Goal: Task Accomplishment & Management: Use online tool/utility

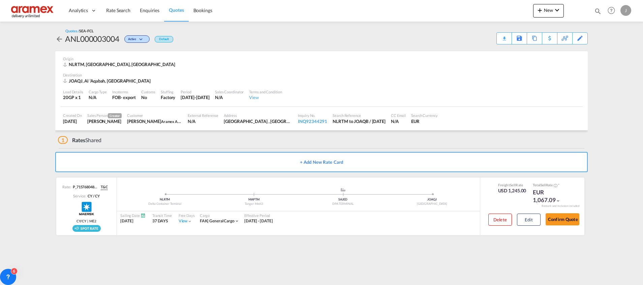
click at [178, 9] on span "Quotes" at bounding box center [176, 10] width 15 height 6
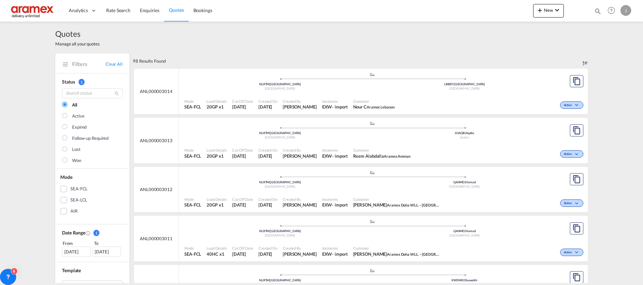
click at [62, 200] on div "SEA-LCL" at bounding box center [63, 200] width 7 height 7
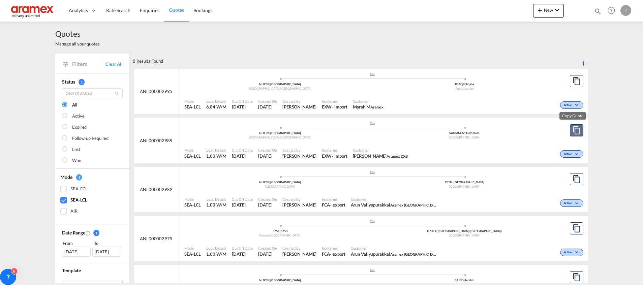
click at [572, 130] on md-icon "assets/icons/custom/copyQuote.svg" at bounding box center [576, 130] width 8 height 8
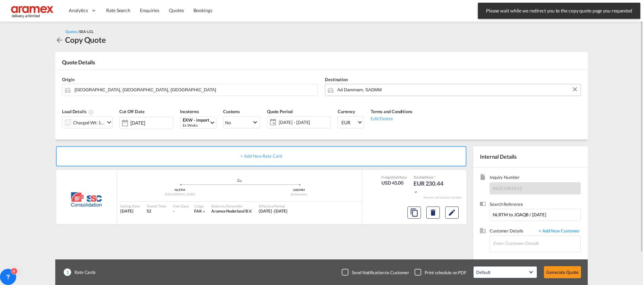
click at [352, 91] on input "Ad Dammam, SADMM" at bounding box center [457, 90] width 240 height 12
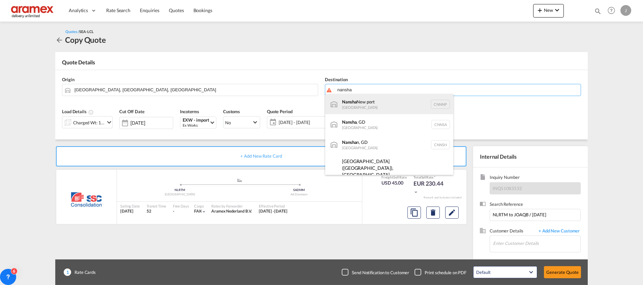
click at [375, 108] on div "Nansha [GEOGRAPHIC_DATA] CNNNP" at bounding box center [389, 104] width 128 height 20
type input "Nansha New port, CNNNP"
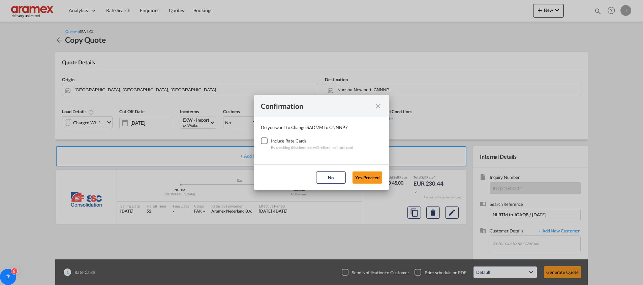
click at [266, 139] on div "Checkbox No Ink" at bounding box center [264, 140] width 7 height 7
click at [364, 178] on button "Yes,Proceed" at bounding box center [367, 177] width 30 height 12
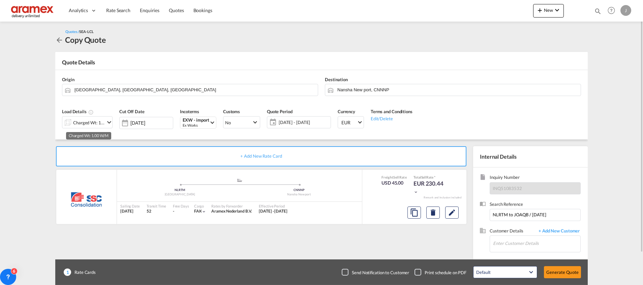
click at [96, 122] on div "Charged Wt: 1.00 W/M" at bounding box center [89, 122] width 32 height 9
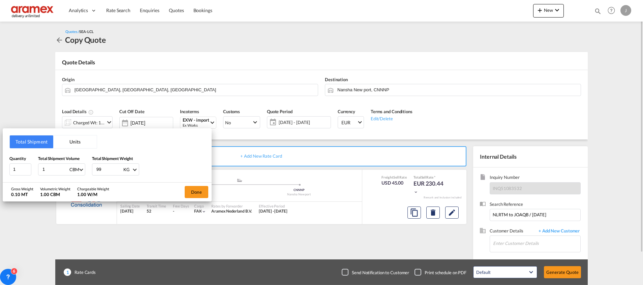
drag, startPoint x: 613, startPoint y: 159, endPoint x: 574, endPoint y: 170, distance: 40.3
click at [613, 159] on div "Total Shipment Units Quantity 1 Total Shipment Volume 1 CBM CBM CFT Total Shipm…" at bounding box center [321, 142] width 643 height 285
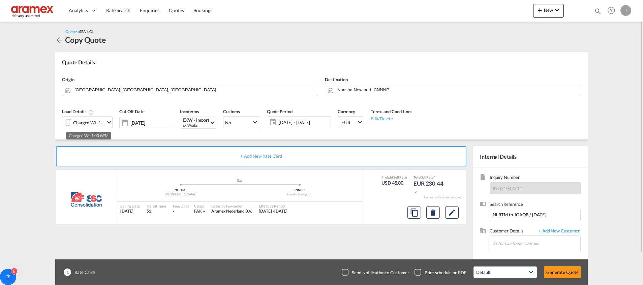
click at [94, 121] on div "Charged Wt: 1.00 W/M" at bounding box center [89, 122] width 32 height 9
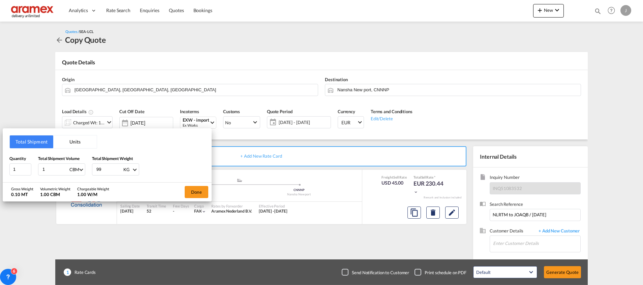
drag, startPoint x: 113, startPoint y: 168, endPoint x: 90, endPoint y: 168, distance: 23.2
click at [90, 168] on div "Quantity 1 Total Shipment Volume 1 CBM CBM CFT Total Shipment Weight 99 KG KG LB" at bounding box center [106, 165] width 195 height 20
type input "264"
drag, startPoint x: 24, startPoint y: 171, endPoint x: 14, endPoint y: 169, distance: 9.9
click at [14, 169] on input "1" at bounding box center [20, 169] width 22 height 12
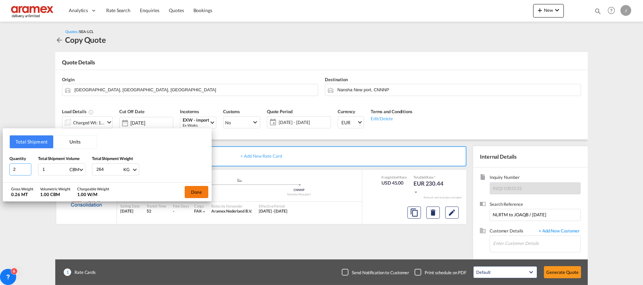
type input "2"
click at [194, 192] on button "Done" at bounding box center [197, 192] width 24 height 12
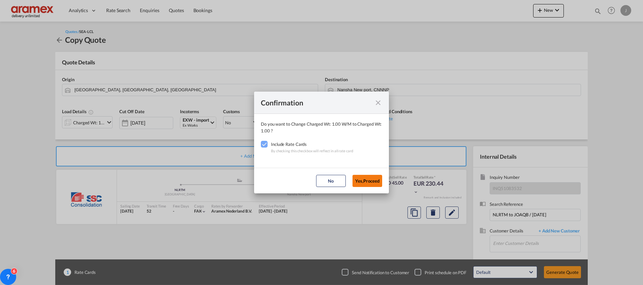
click at [364, 182] on button "Yes,Proceed" at bounding box center [367, 181] width 30 height 12
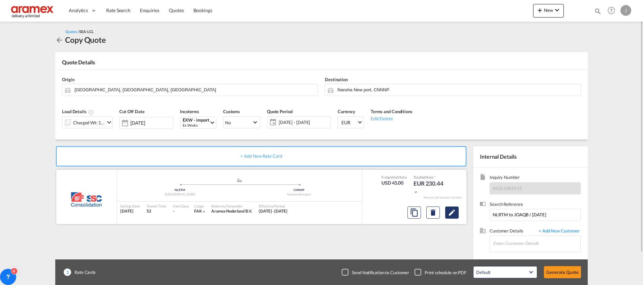
click at [455, 217] on button "Edit" at bounding box center [451, 212] width 13 height 12
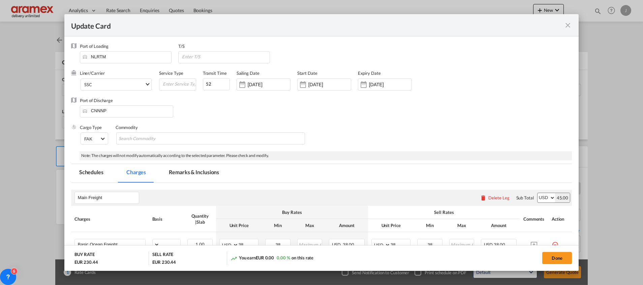
click at [452, 214] on div "Sell Rates" at bounding box center [443, 212] width 145 height 6
select select "per_cbm"
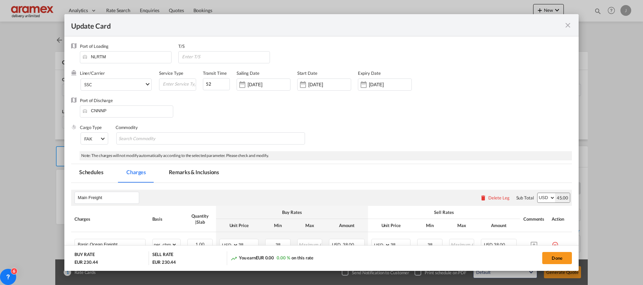
select select "per_shipment"
select select "per_cbm"
select select "per_shipment"
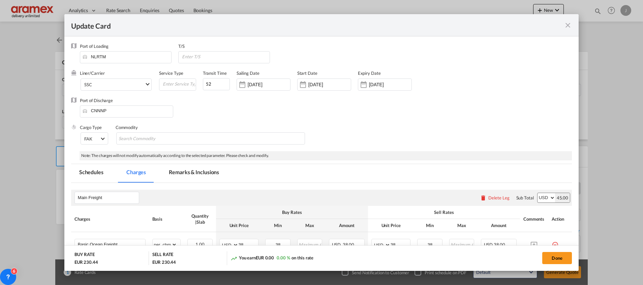
select select "% on pickup"
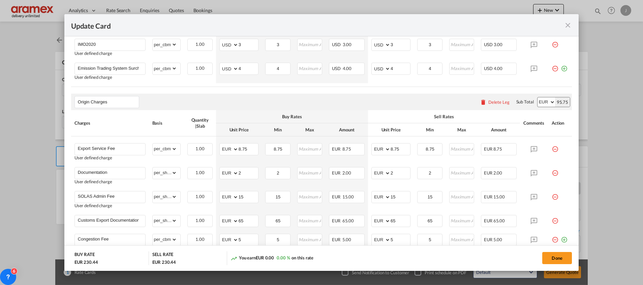
scroll to position [67, 0]
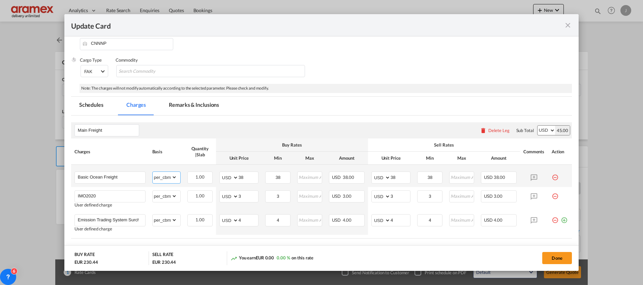
click at [169, 177] on select "gross_weight volumetric_weight per_shipment per_bl per_km per_hawb per_kg flat …" at bounding box center [165, 177] width 25 height 11
select select "per_w/m"
click at [153, 172] on select "gross_weight volumetric_weight per_shipment per_bl per_km per_hawb per_kg flat …" at bounding box center [165, 177] width 25 height 11
drag, startPoint x: 242, startPoint y: 175, endPoint x: 227, endPoint y: 175, distance: 15.5
click at [227, 175] on md-input-container "AED AFN ALL AMD ANG AOA ARS AUD AWG AZN BAM BBD BDT BGN BHD BIF BMD BND [PERSON…" at bounding box center [238, 177] width 39 height 12
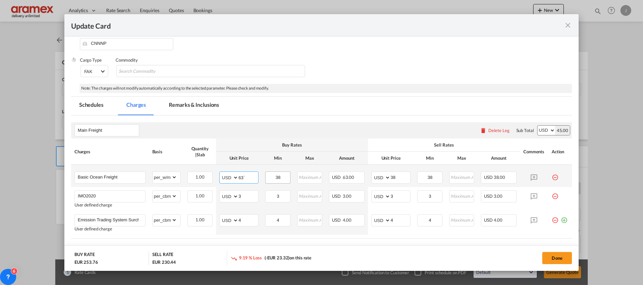
type input "63`"
drag, startPoint x: 280, startPoint y: 176, endPoint x: 254, endPoint y: 176, distance: 25.6
click at [254, 176] on tr "Basic Ocean Freight Please Enter Already Exists gross_weight volumetric_weight …" at bounding box center [321, 176] width 500 height 22
click at [392, 178] on input "38" at bounding box center [400, 177] width 20 height 10
click at [391, 178] on input "38" at bounding box center [400, 177] width 20 height 10
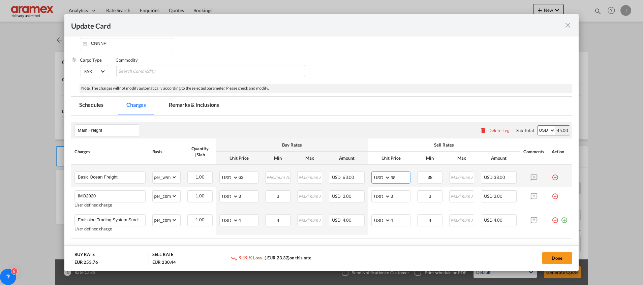
click at [391, 178] on input "38" at bounding box center [400, 177] width 20 height 10
type input "63"
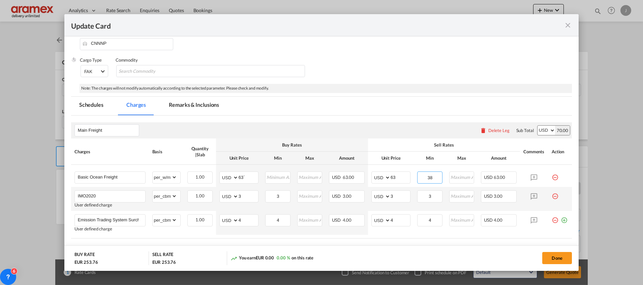
scroll to position [118, 0]
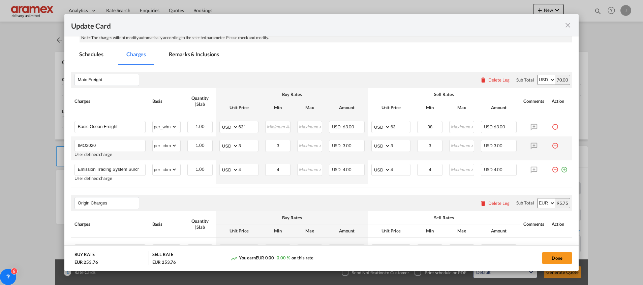
click at [551, 146] on md-icon "icon-minus-circle-outline red-400-fg pt-7" at bounding box center [554, 143] width 7 height 7
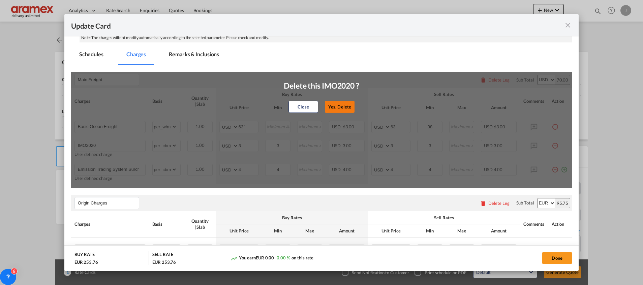
click at [335, 107] on button "Yes, Delete" at bounding box center [340, 107] width 30 height 12
type input "Emission Trading System Surcharge"
type input "4"
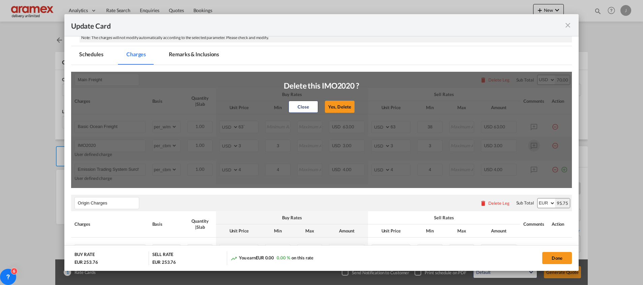
type input "4"
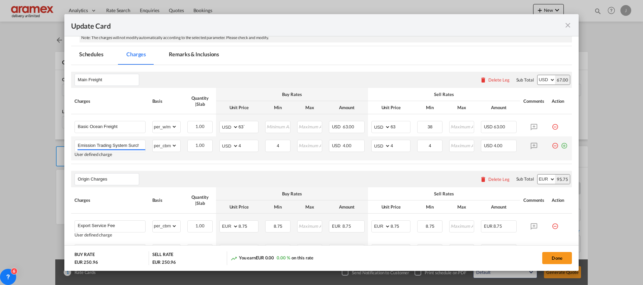
click at [551, 143] on md-icon "icon-minus-circle-outline red-400-fg pt-7" at bounding box center [554, 143] width 7 height 7
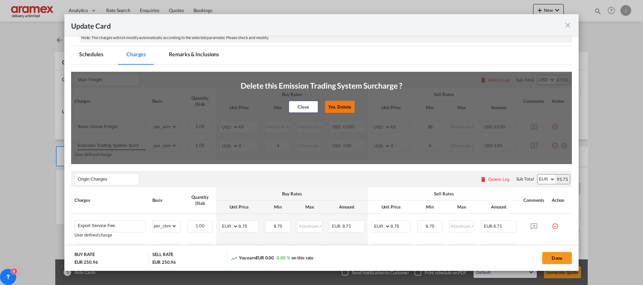
click at [333, 106] on button "Yes, Delete" at bounding box center [340, 107] width 30 height 12
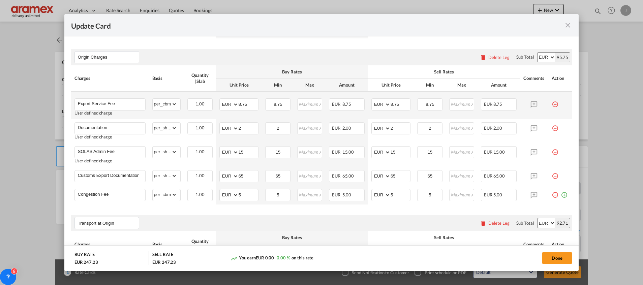
scroll to position [219, 0]
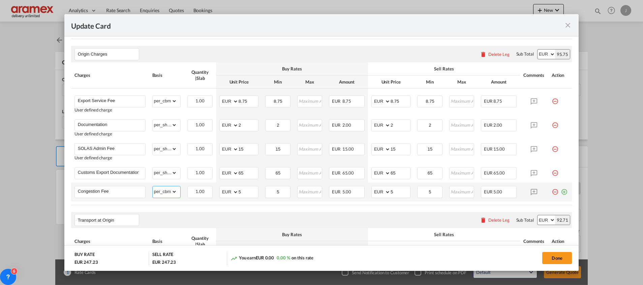
click at [167, 191] on select "gross_weight volumetric_weight per_shipment per_bl per_km per_hawb per_kg flat …" at bounding box center [165, 191] width 25 height 11
select select "per_w/m"
click at [153, 186] on select "gross_weight volumetric_weight per_shipment per_bl per_km per_hawb per_kg flat …" at bounding box center [165, 191] width 25 height 11
click at [230, 218] on div "Transport at Origin Please enter leg name Leg Name Already Exists Delete Leg Su…" at bounding box center [321, 220] width 500 height 16
